Goal: Task Accomplishment & Management: Use online tool/utility

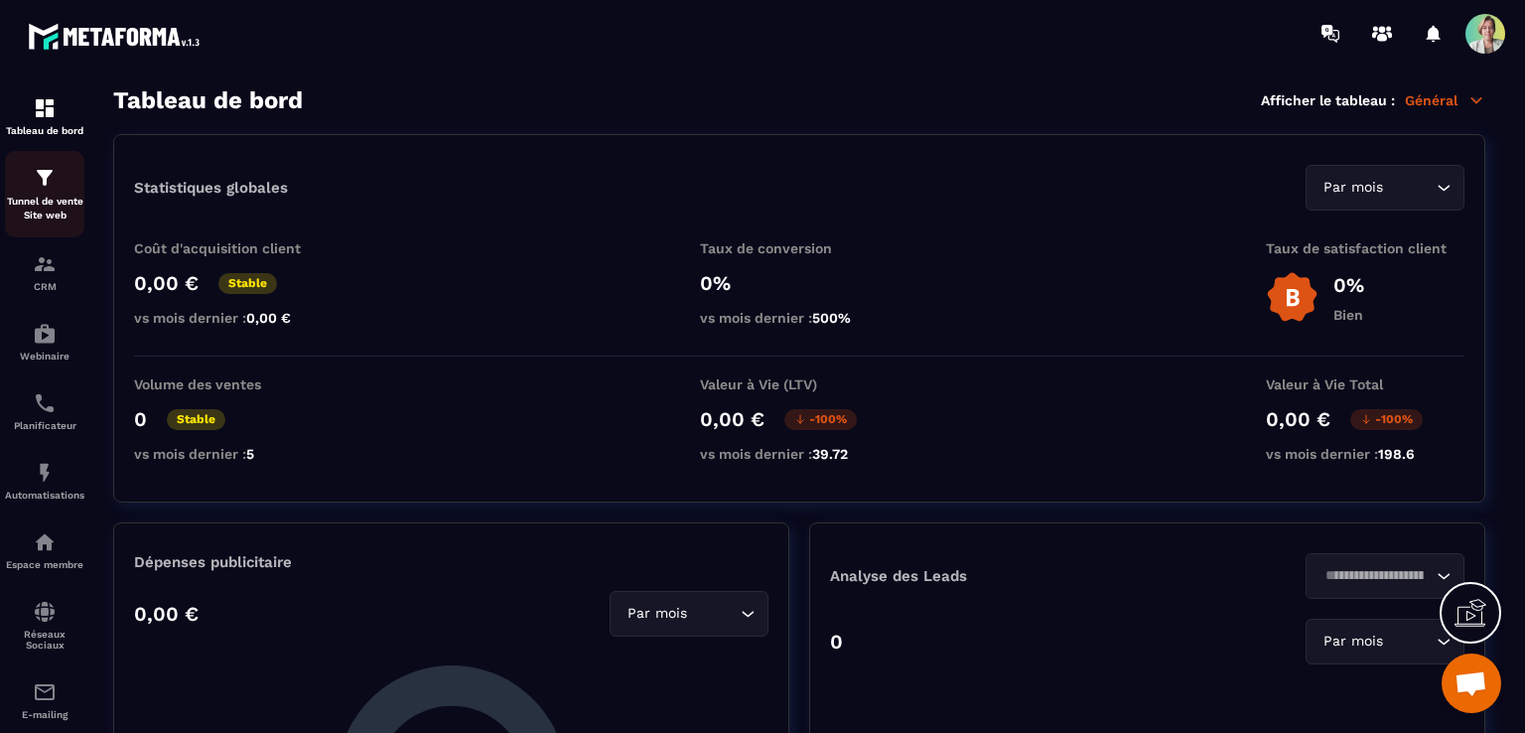
click at [68, 215] on p "Tunnel de vente Site web" at bounding box center [44, 209] width 79 height 28
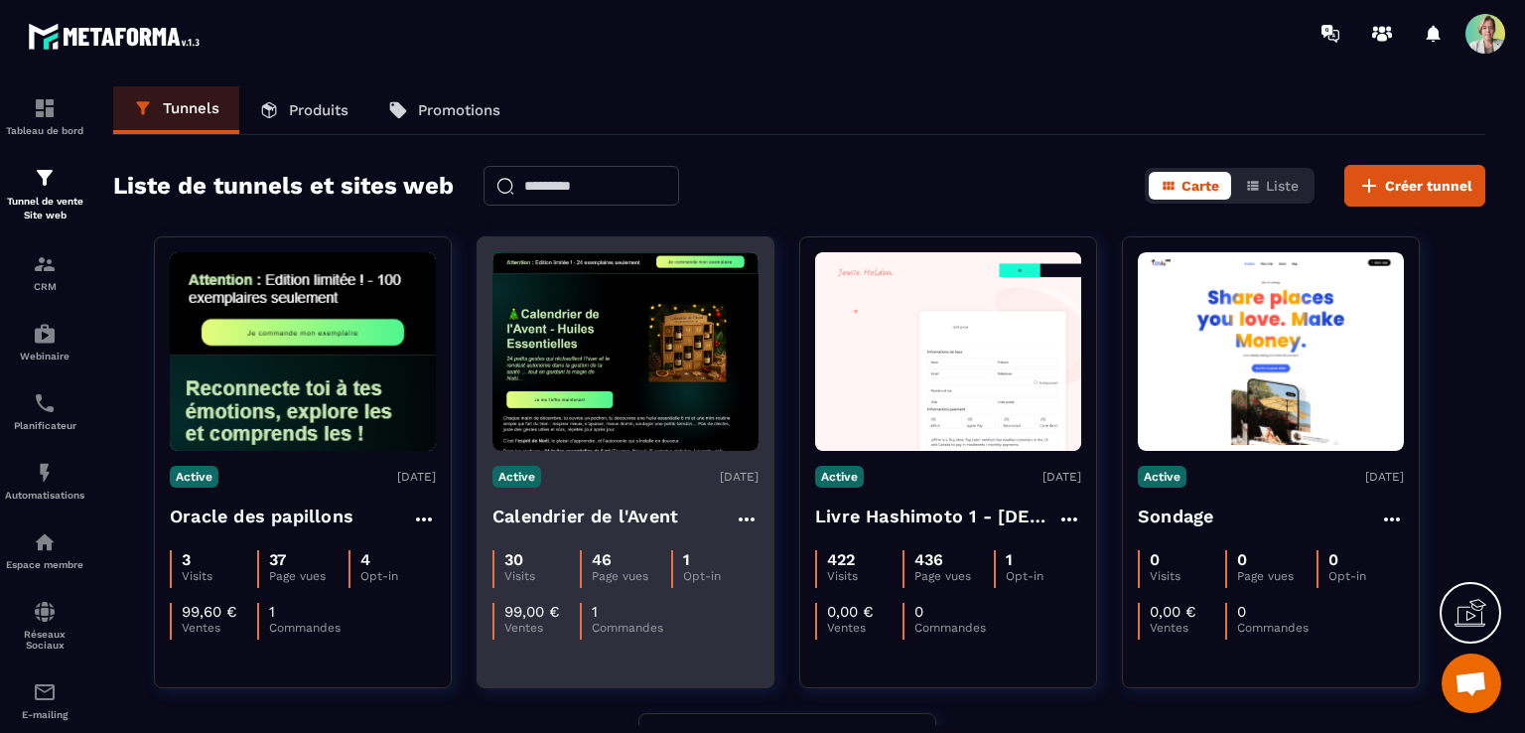
click at [633, 356] on img at bounding box center [626, 351] width 266 height 199
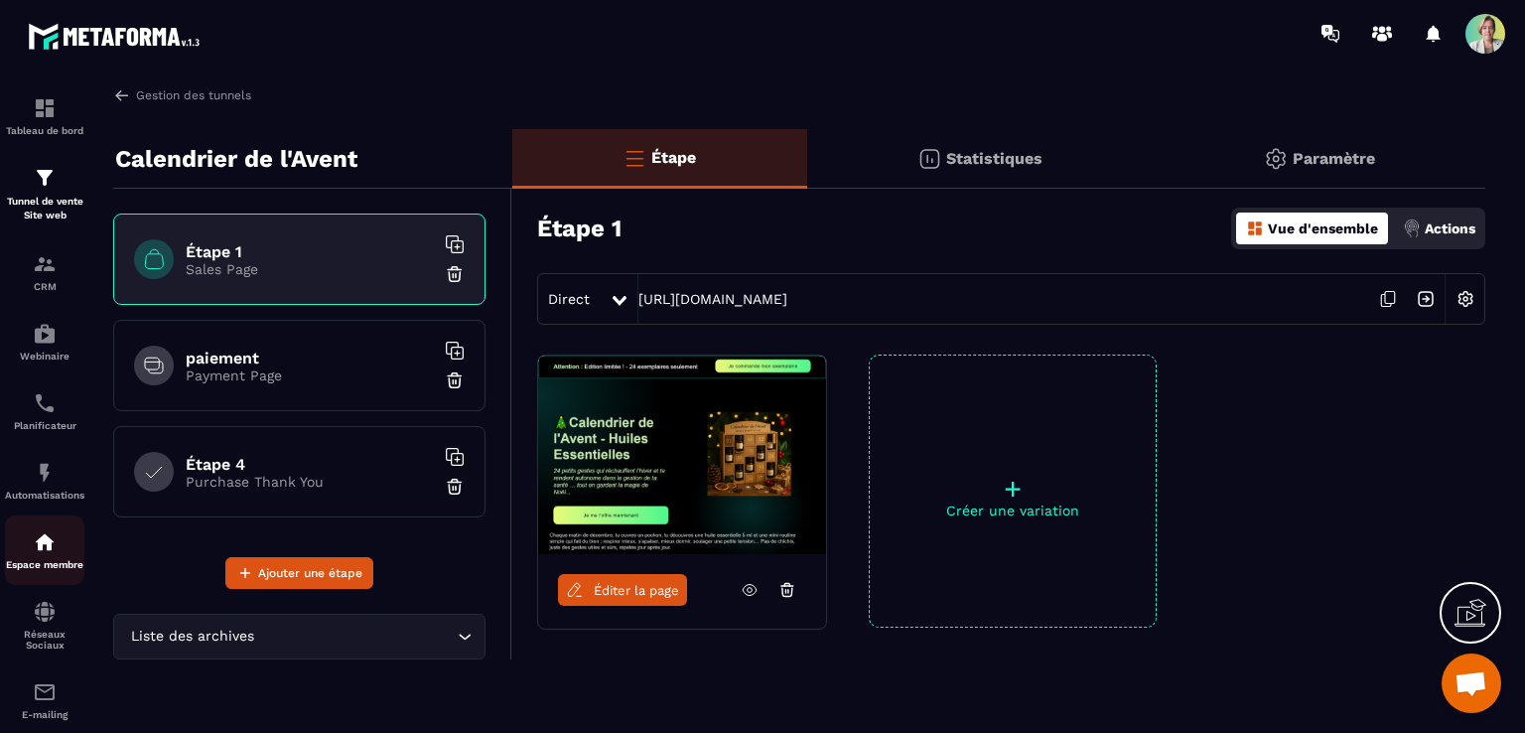
click at [54, 553] on img at bounding box center [45, 542] width 24 height 24
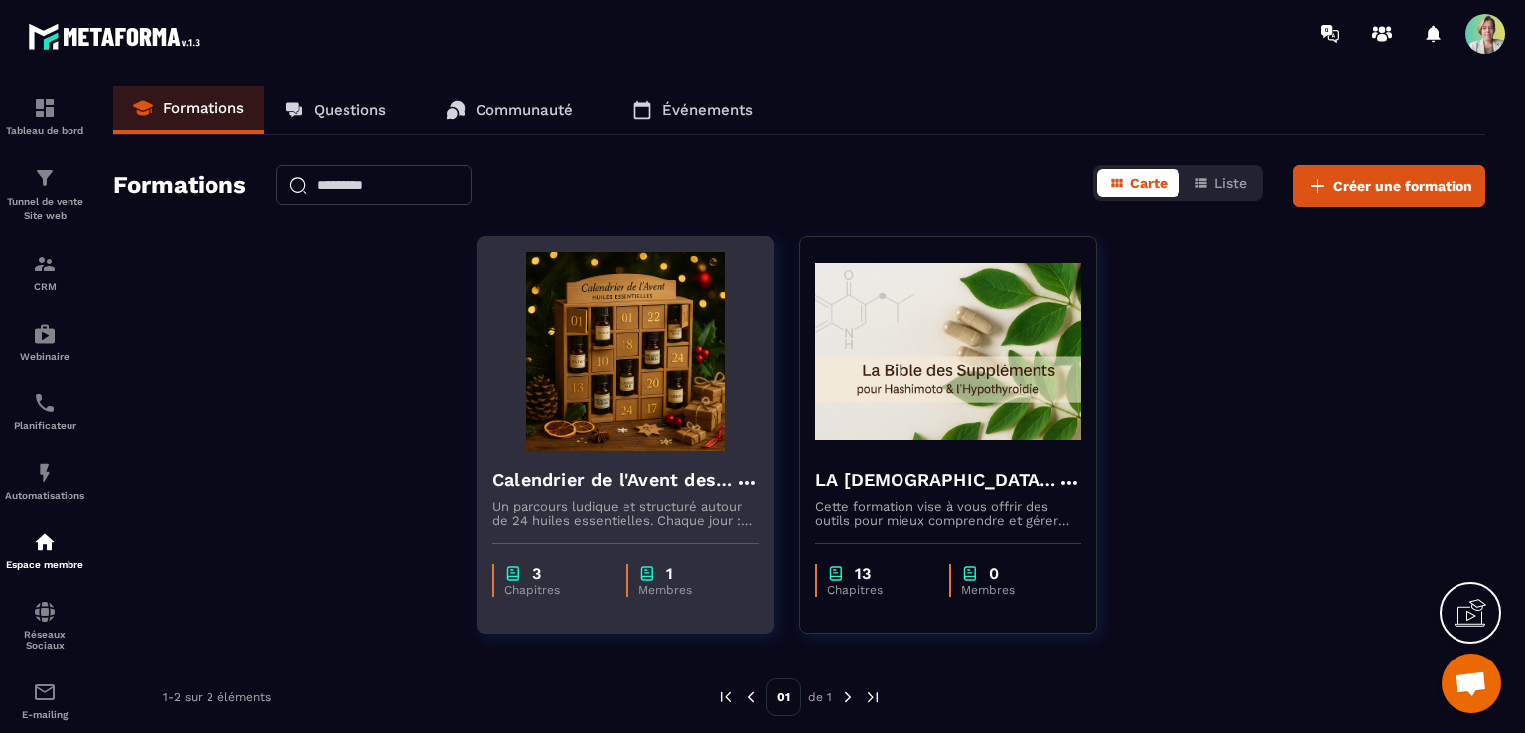
click at [600, 378] on img at bounding box center [626, 351] width 266 height 199
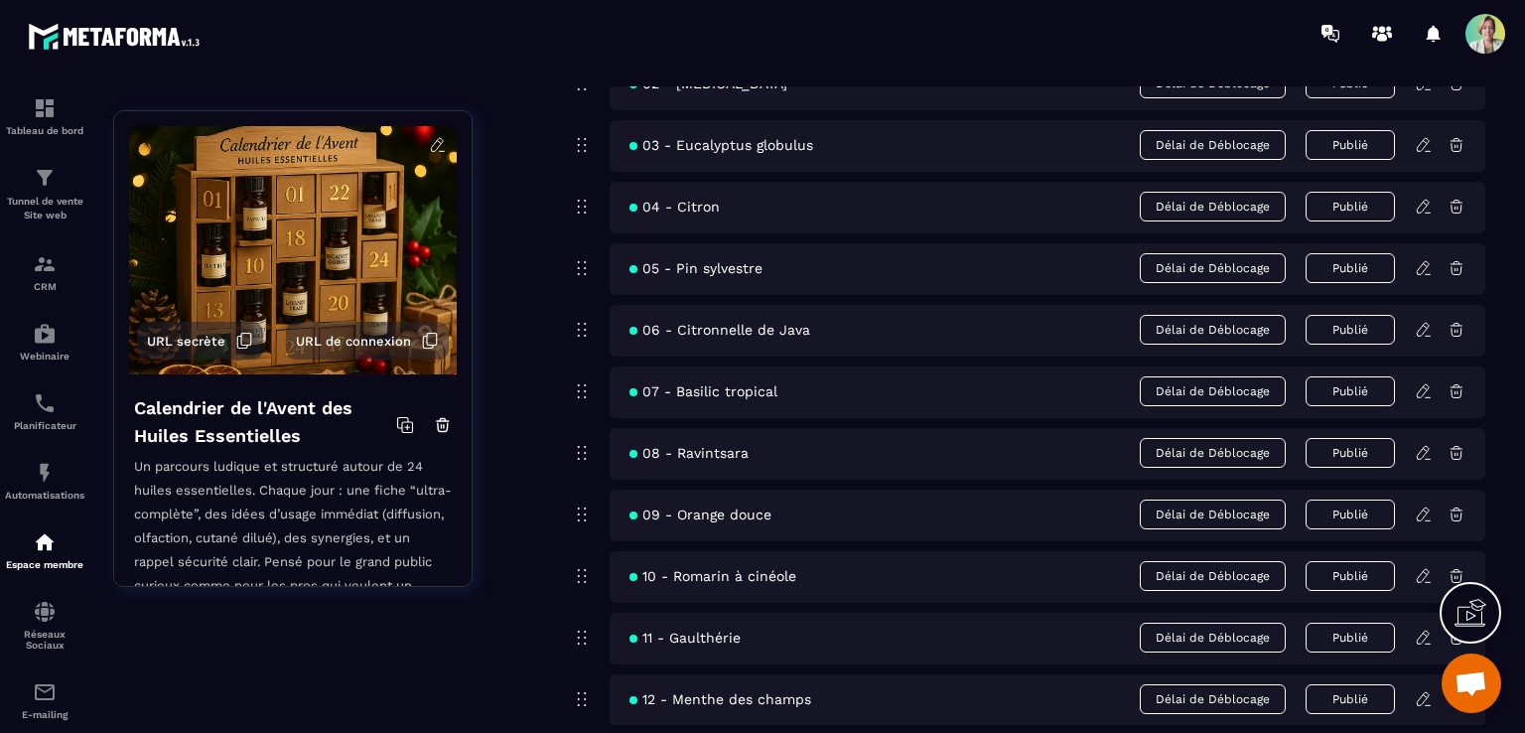
scroll to position [2384, 0]
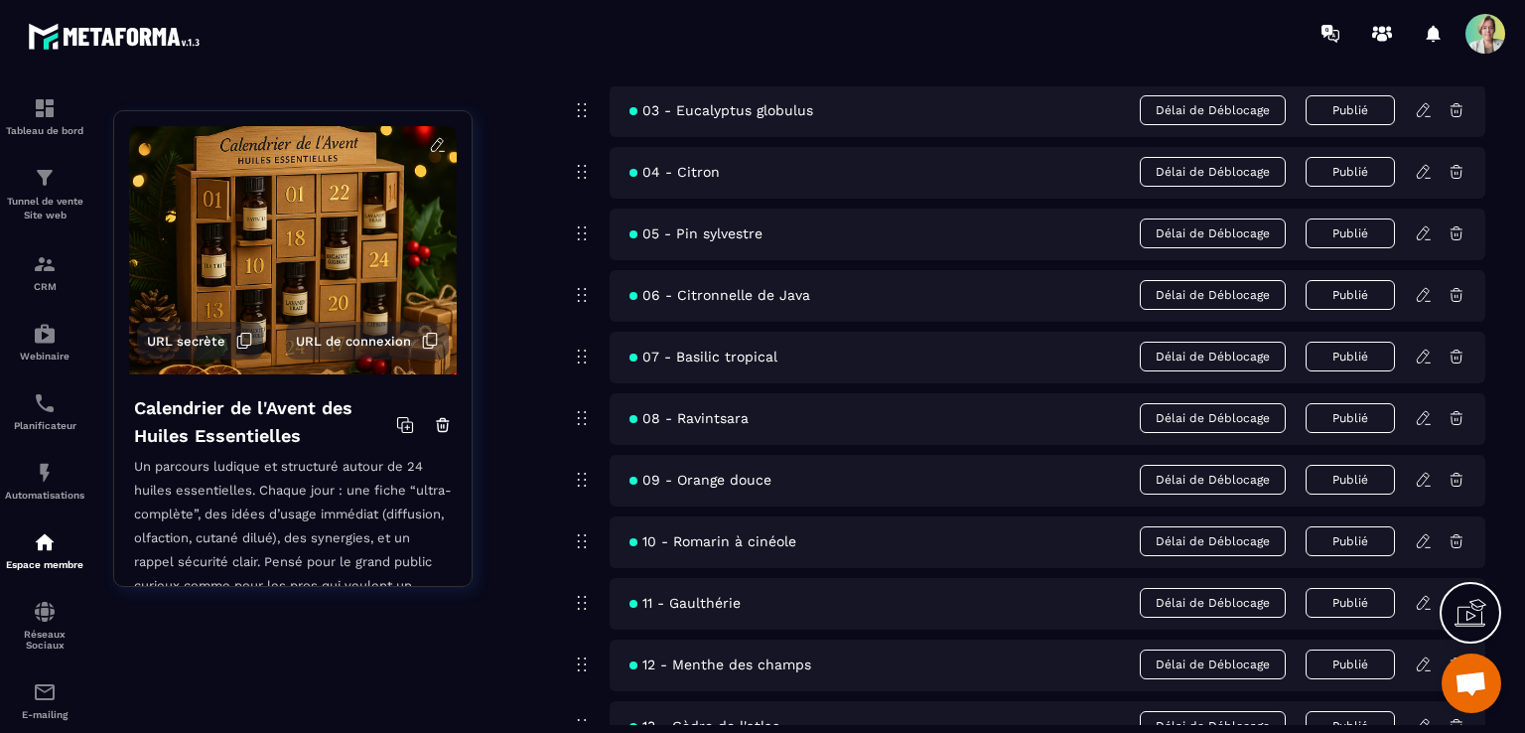
click at [1429, 597] on icon at bounding box center [1423, 602] width 12 height 13
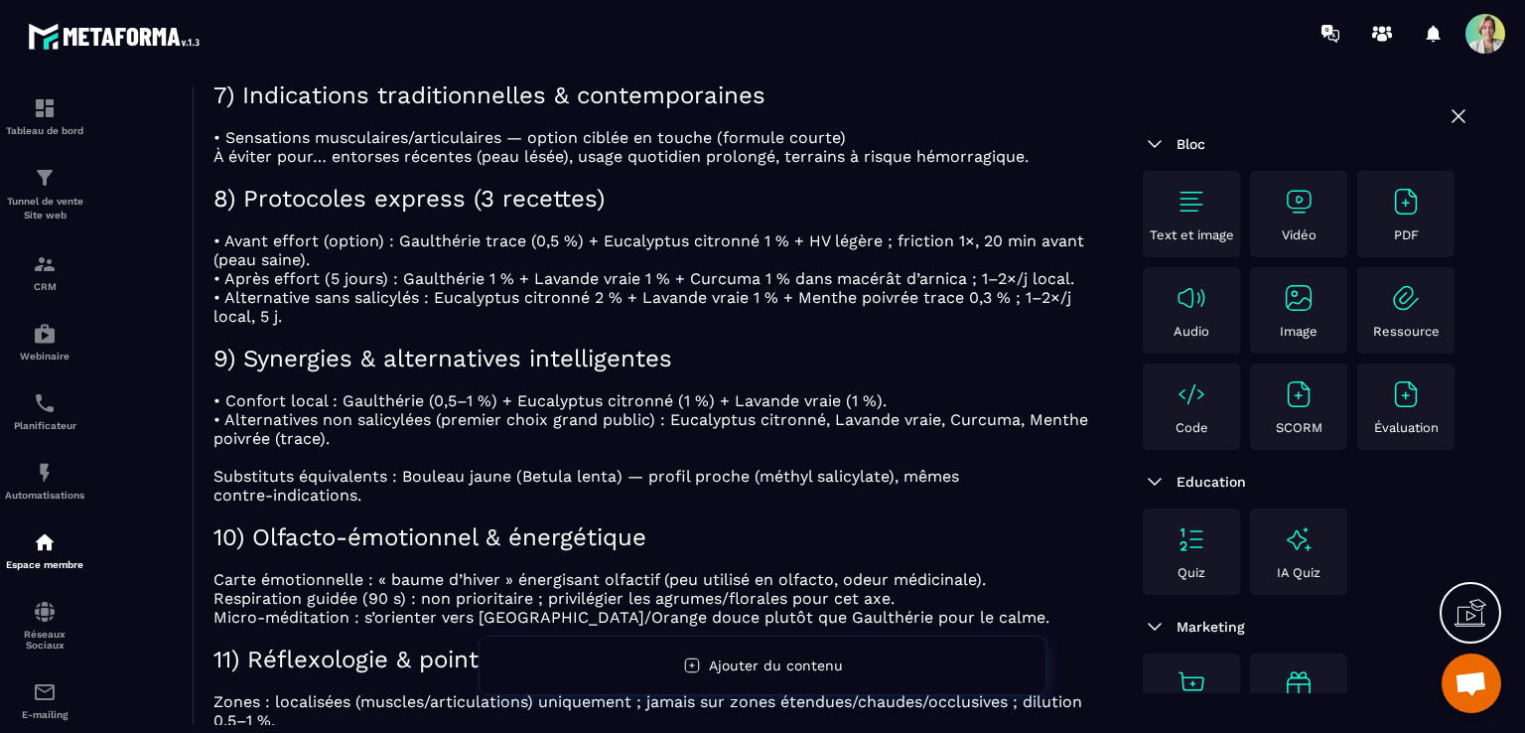
scroll to position [2582, 0]
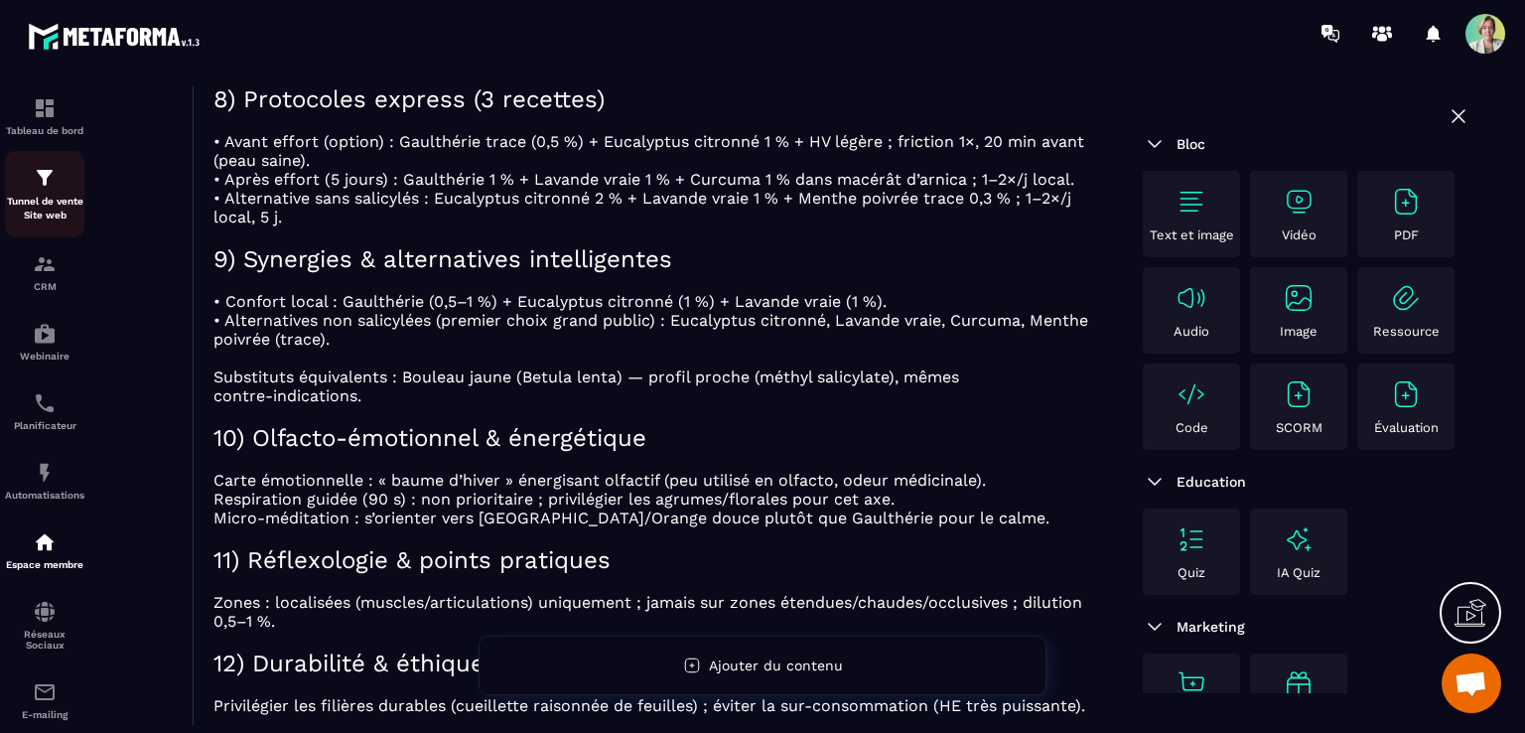
click at [68, 205] on p "Tunnel de vente Site web" at bounding box center [44, 209] width 79 height 28
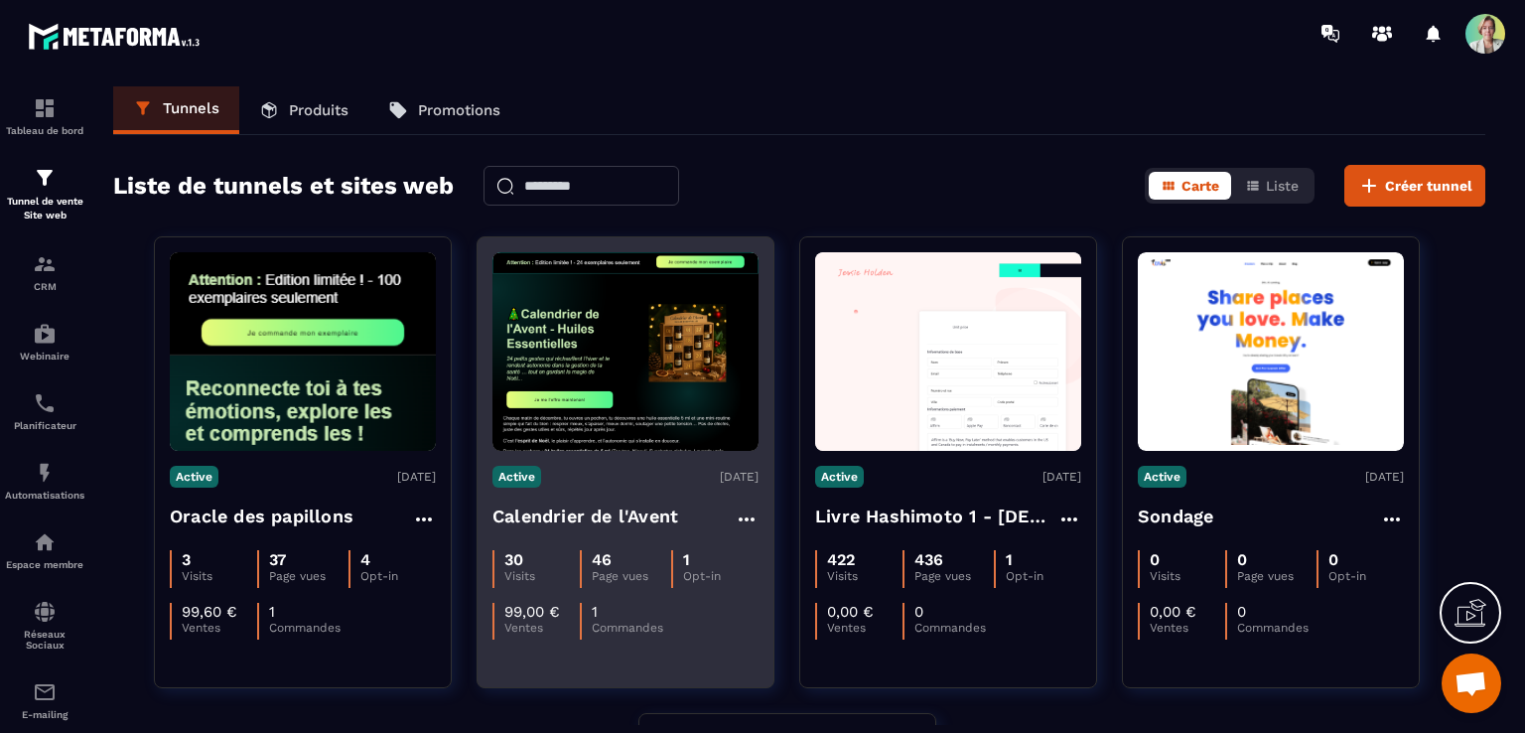
click at [608, 341] on img at bounding box center [626, 351] width 266 height 199
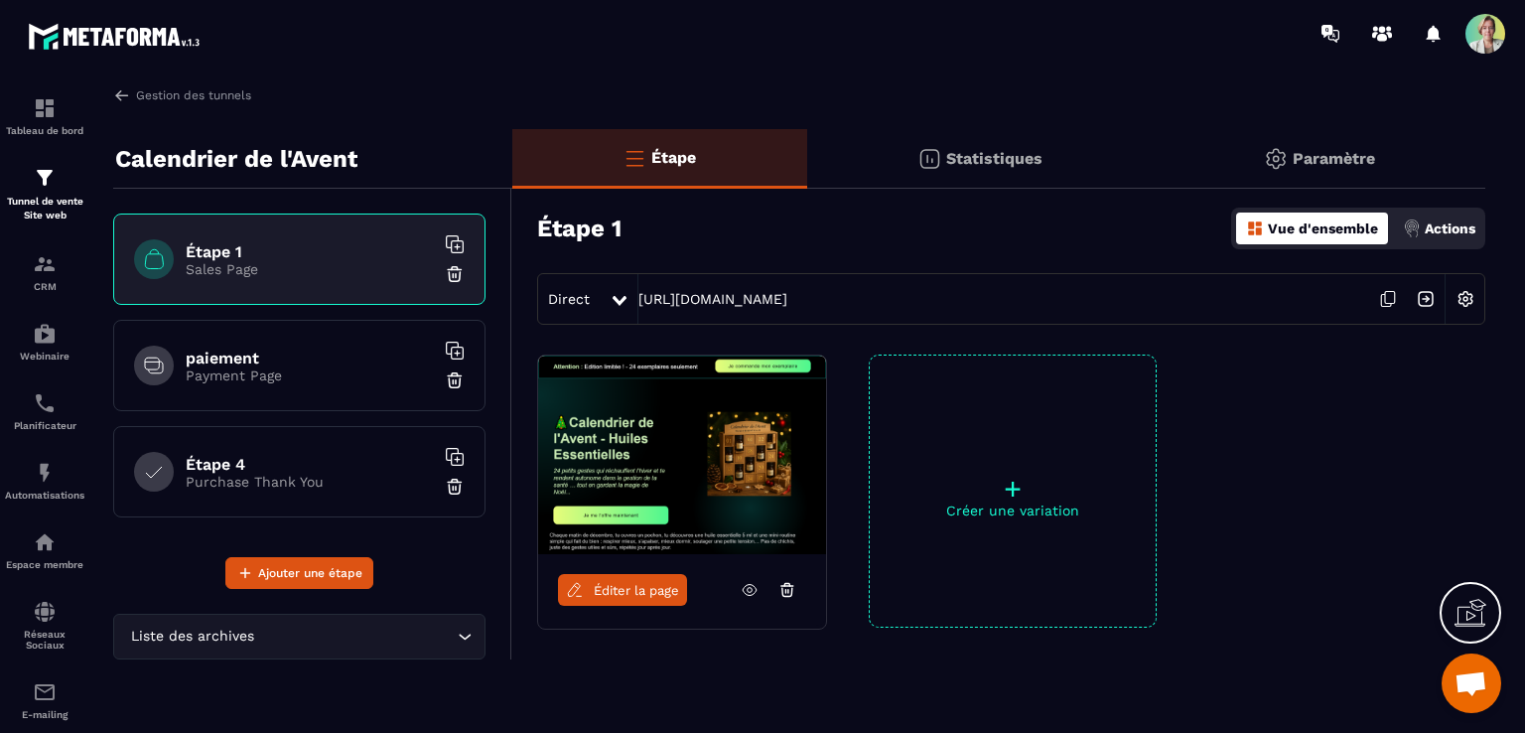
click at [341, 370] on p "Payment Page" at bounding box center [310, 375] width 248 height 16
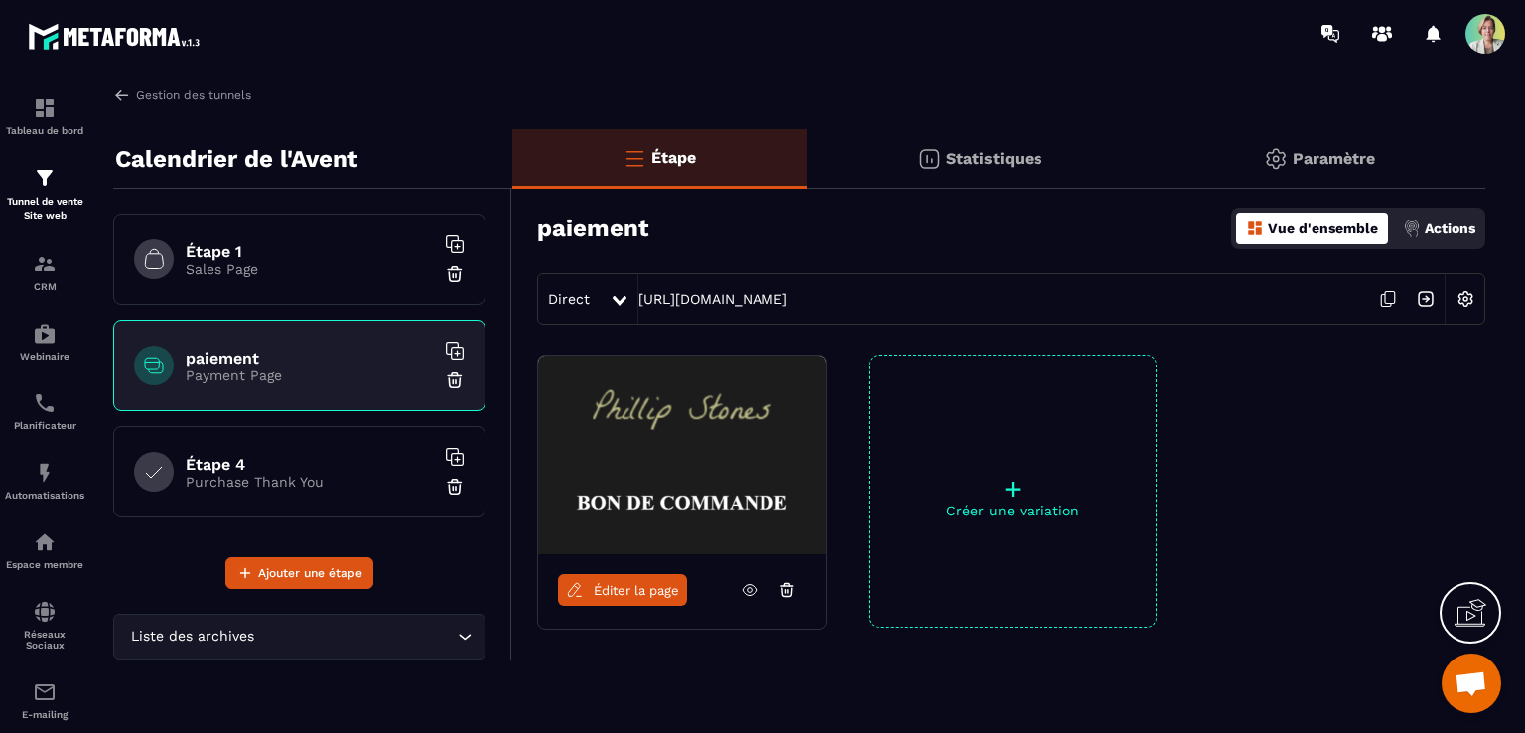
click at [682, 588] on link "Éditer la page" at bounding box center [622, 590] width 129 height 32
